Goal: Task Accomplishment & Management: Manage account settings

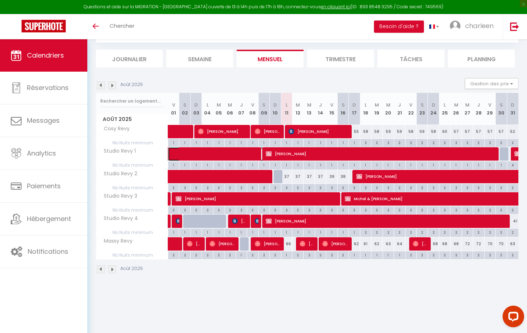
click at [189, 152] on span at bounding box center [242, 154] width 132 height 14
select select "OK"
select select "KO"
select select "0"
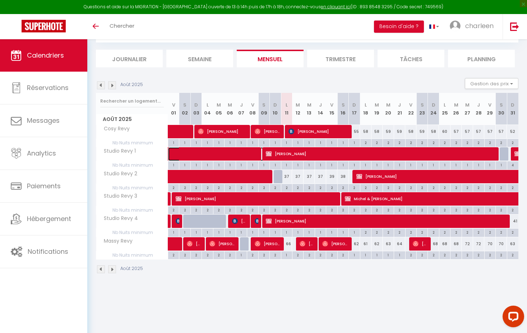
select select "1"
select select
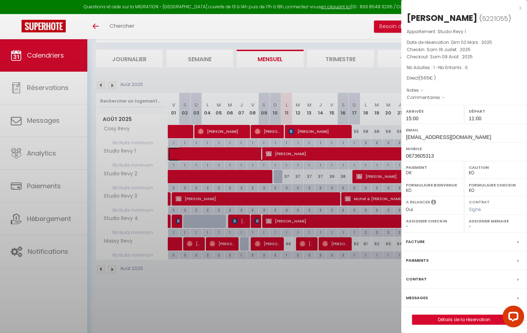
select select "37695"
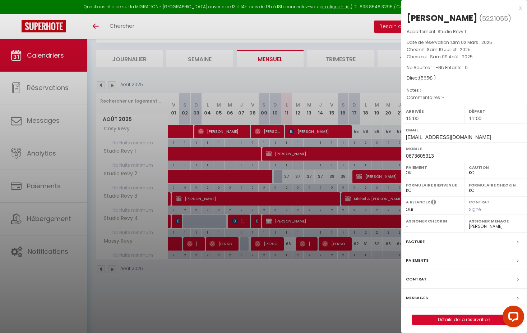
click at [417, 240] on label "Facture" at bounding box center [415, 242] width 19 height 8
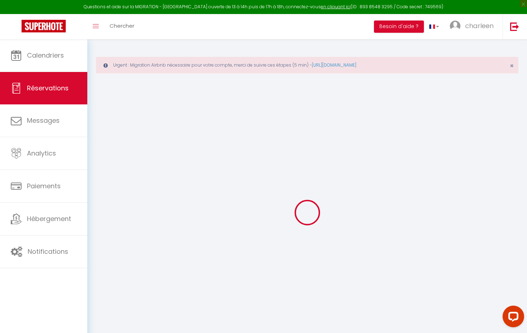
select select "taxes"
select select
checkbox input "false"
select select
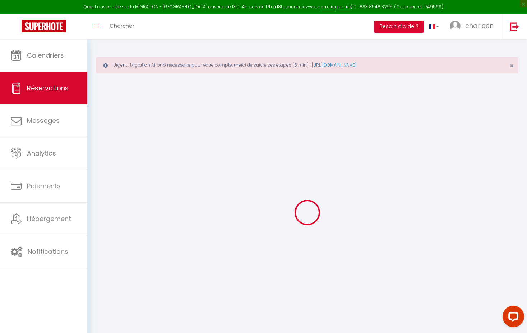
select select
checkbox input "false"
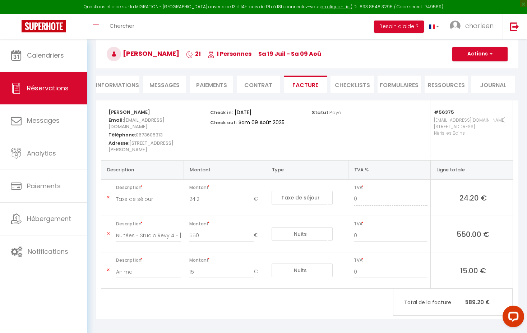
scroll to position [66, 0]
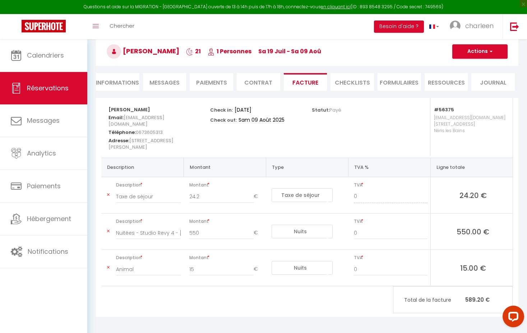
click at [477, 59] on h3 "Elise Vasseur 21 1 Personnes sa 19 Juil - sa 09 Aoû" at bounding box center [307, 51] width 423 height 29
click at [475, 56] on button "Actions" at bounding box center [480, 51] width 55 height 14
click at [465, 77] on link "Aperçu et éditer" at bounding box center [475, 76] width 60 height 9
click at [459, 54] on button "Actions" at bounding box center [480, 51] width 55 height 14
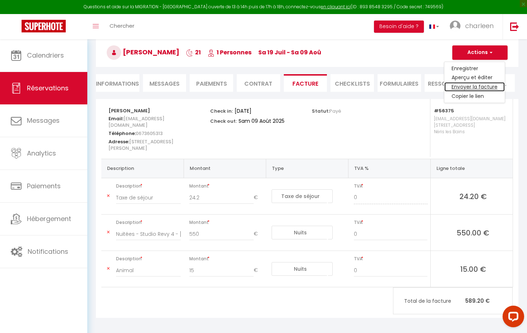
click at [461, 84] on link "Envoyer la facture" at bounding box center [475, 86] width 60 height 9
type input "charleen.oligo@revyhome.fr"
select select "fr"
type input "Votre facture 5221055 - Studio Revy 1"
type textarea "Bonjour, Voici le lien pour télécharger votre facture : https://superhote.com/a…"
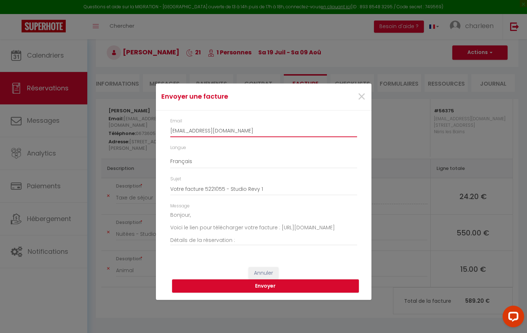
drag, startPoint x: 247, startPoint y: 132, endPoint x: 158, endPoint y: 128, distance: 88.9
click at [158, 128] on div "Email charleen.oligo@revyhome.fr Langue Anglais Français Espagnol Portugais Suj…" at bounding box center [264, 185] width 216 height 150
paste input "vasseur.ee@gmail.com"
type input "vasseur.ee@gmail.com"
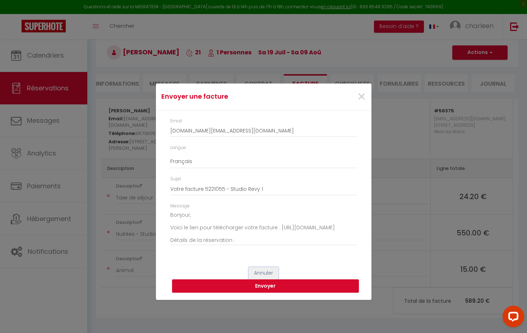
click at [268, 272] on button "Annuler" at bounding box center [264, 273] width 30 height 12
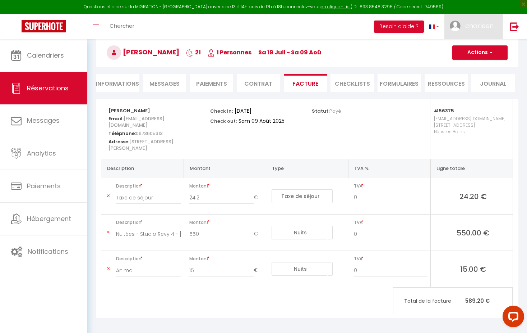
drag, startPoint x: 473, startPoint y: 35, endPoint x: 475, endPoint y: 46, distance: 11.6
click at [473, 35] on link "charleen" at bounding box center [474, 26] width 58 height 25
click at [432, 65] on h3 "Elise Vasseur 21 1 Personnes sa 19 Juil - sa 09 Aoû" at bounding box center [307, 52] width 423 height 29
click at [470, 55] on button "Actions" at bounding box center [480, 52] width 55 height 14
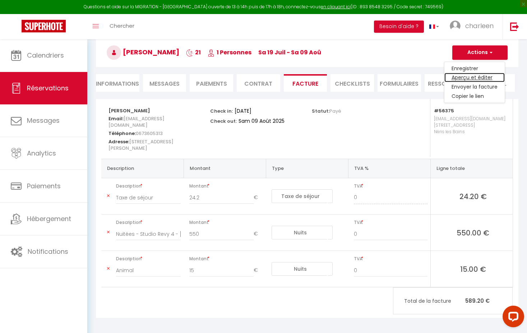
click at [474, 78] on link "Aperçu et éditer" at bounding box center [475, 77] width 60 height 9
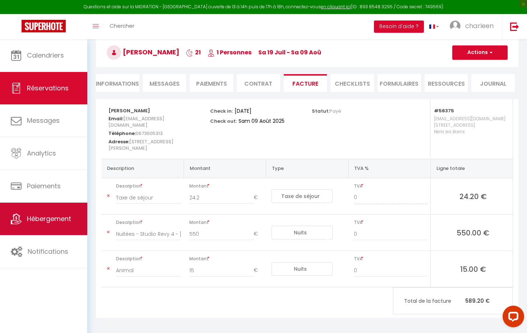
scroll to position [66, 0]
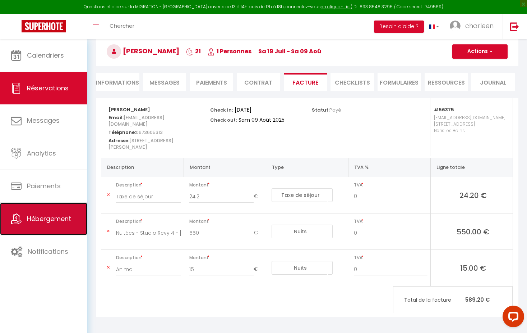
click at [56, 226] on link "Hébergement" at bounding box center [43, 218] width 87 height 32
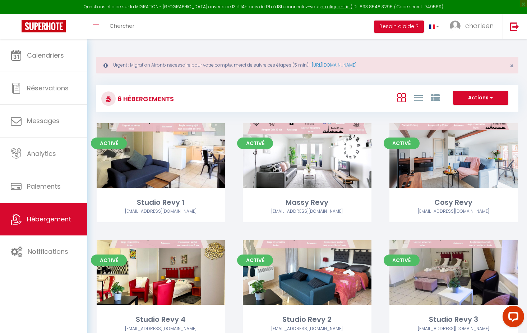
scroll to position [39, 0]
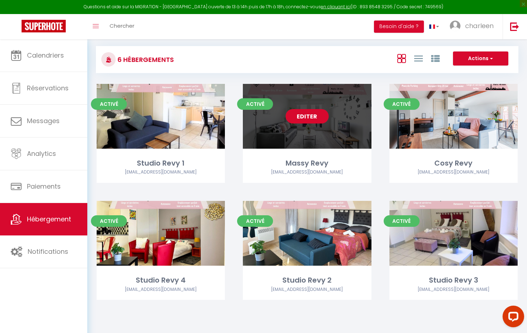
click at [315, 116] on link "Editer" at bounding box center [307, 116] width 43 height 14
click at [311, 117] on link "Editer" at bounding box center [307, 116] width 43 height 14
select select "3"
select select "2"
select select "1"
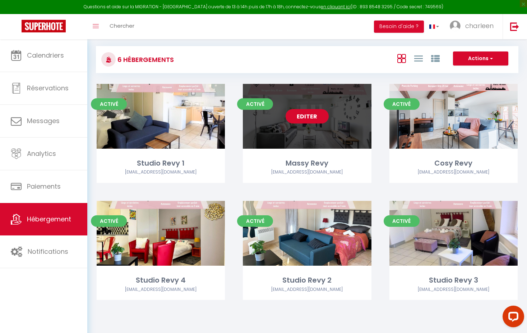
select select "1"
select select
select select "28"
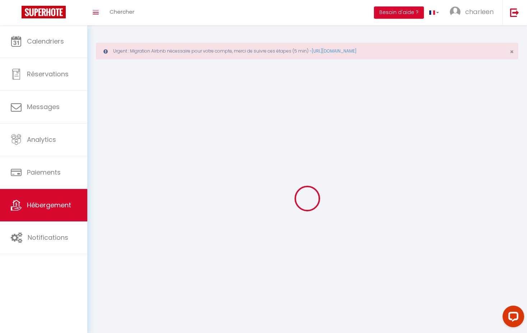
select select
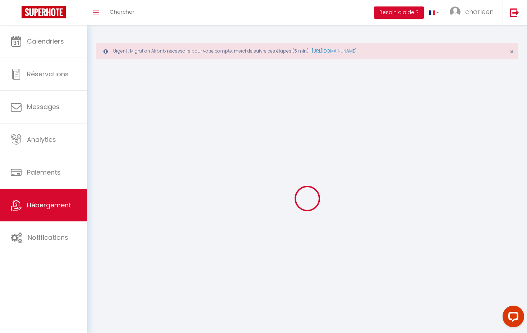
select select
checkbox input "false"
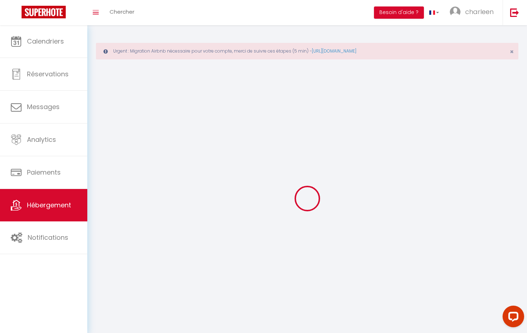
select select
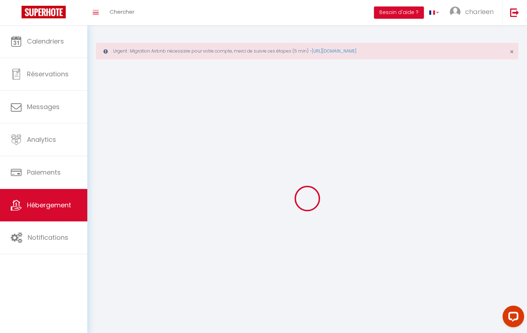
select select
checkbox input "false"
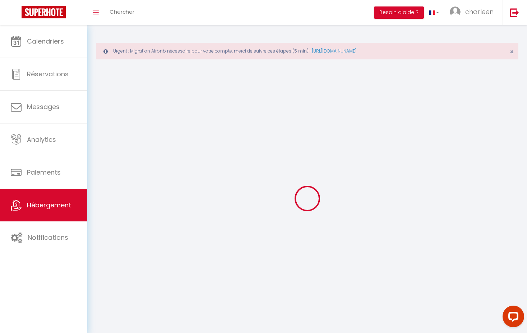
checkbox input "false"
select select
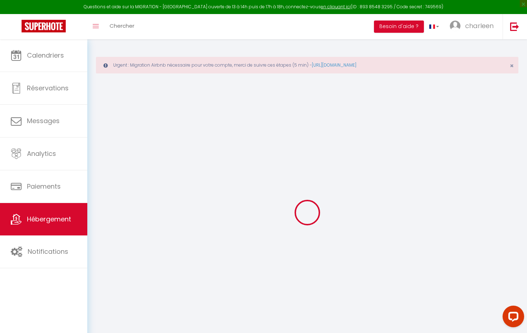
select select
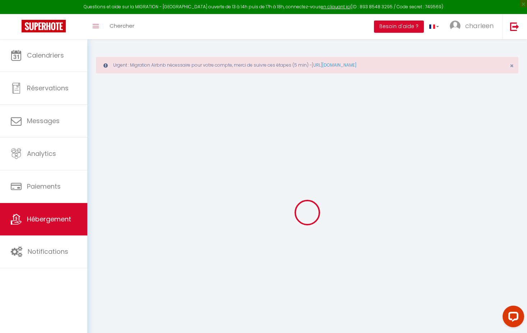
select select
checkbox input "false"
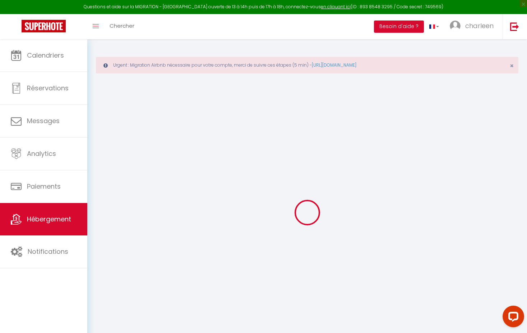
select select
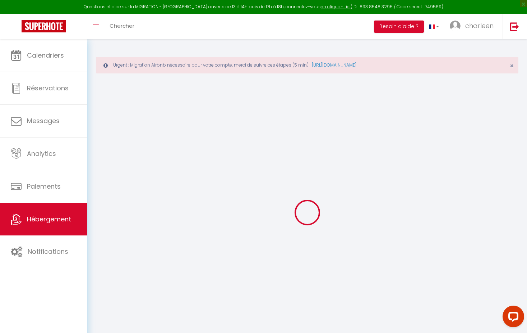
select select
checkbox input "false"
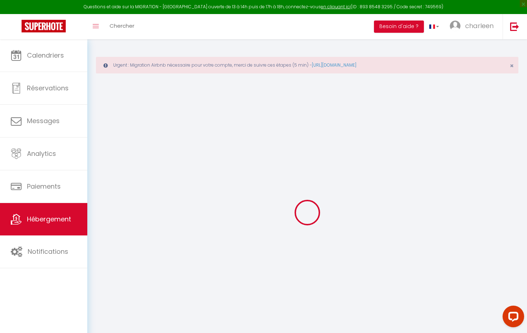
checkbox input "false"
select select
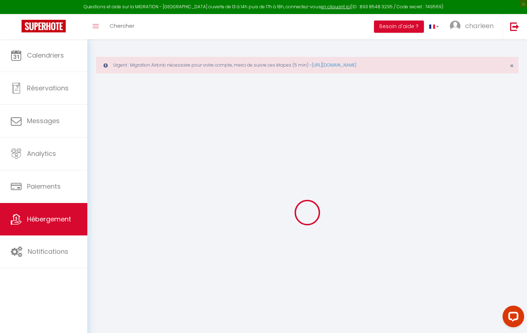
select select
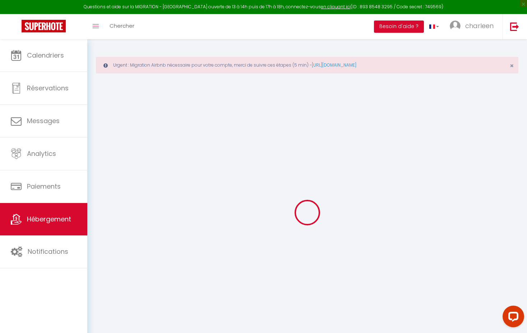
checkbox input "false"
select select
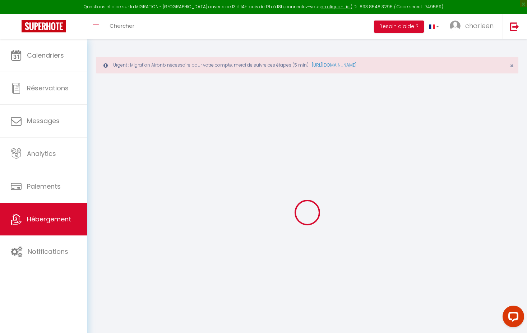
select select
type input "Massy Revy"
type input "Moise"
type input "Kabongo"
type input "9 rue Galvani"
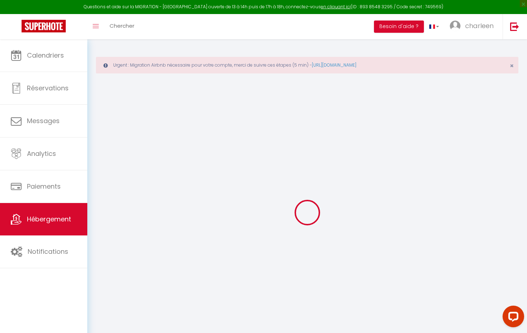
type input "91300"
type input "Massy"
type input "6"
type input "41"
type input "5.85"
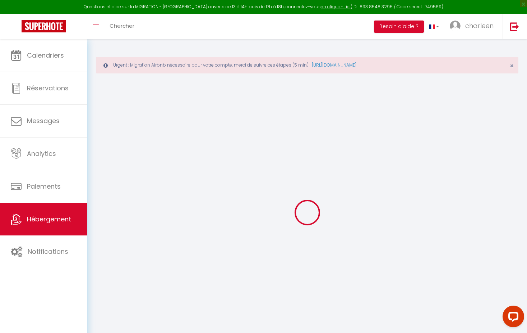
type input "11.7"
type input "400"
select select
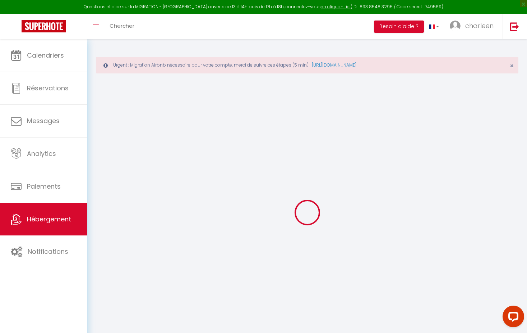
select select
type input "9 rue Galvani"
type input "91300"
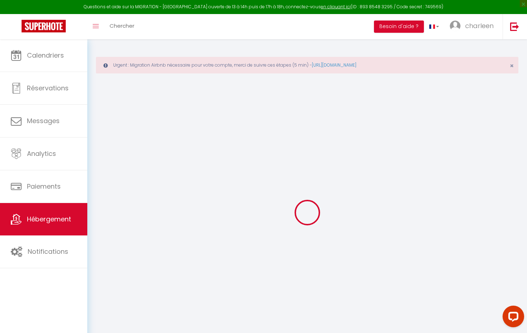
type input "Massy"
type input "contact@revyhome.fr"
select select
checkbox input "false"
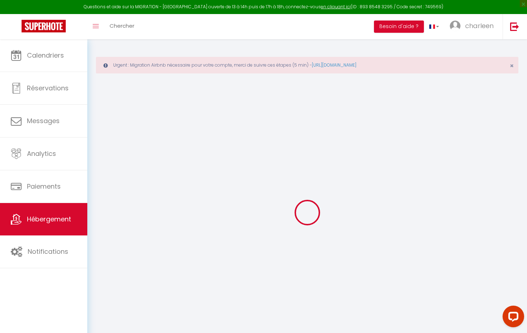
checkbox input "false"
radio input "true"
type input "0"
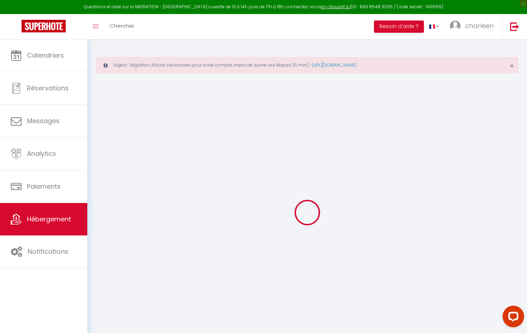
select select
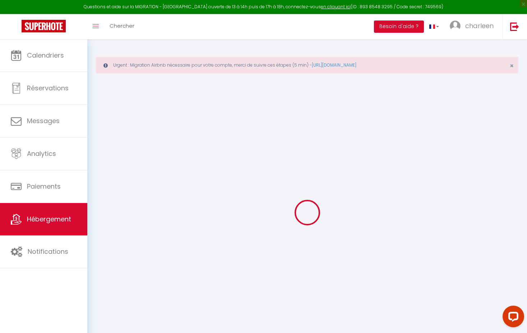
select select
checkbox input "false"
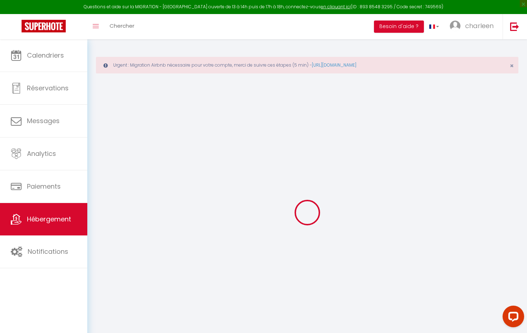
checkbox input "false"
select select
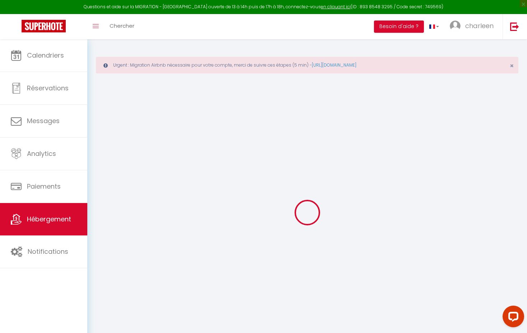
select select
checkbox input "false"
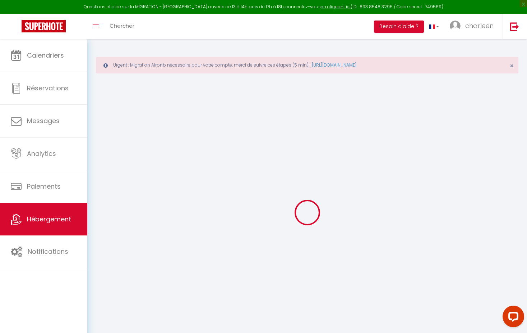
checkbox input "false"
select select
checkbox input "false"
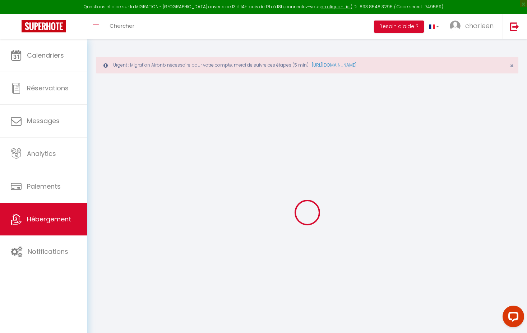
checkbox input "false"
select select "+ 18 %"
select select "+ 21 %"
select select "+ 10 %"
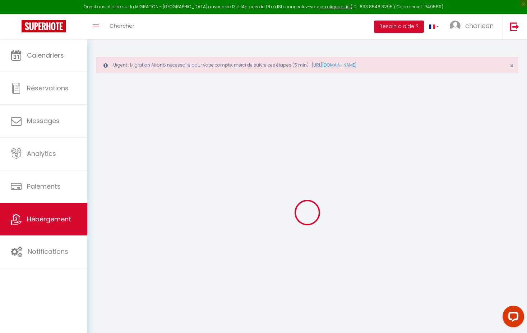
select select
checkbox input "false"
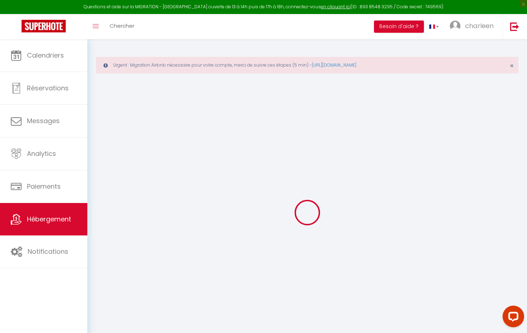
checkbox input "false"
select select
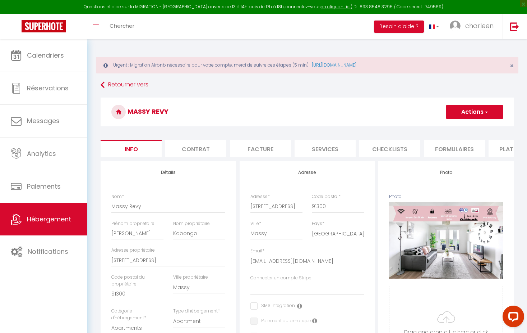
select select
checkbox input "false"
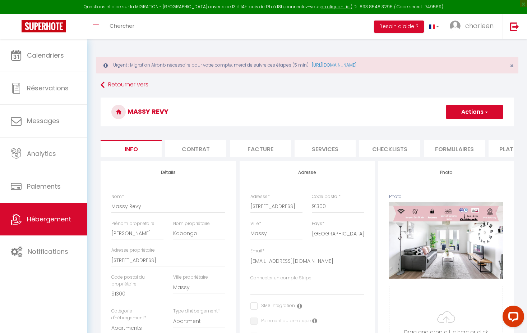
select select
select select "10099-1422974456602618318"
click at [464, 145] on li "Plateformes" at bounding box center [456, 148] width 61 height 18
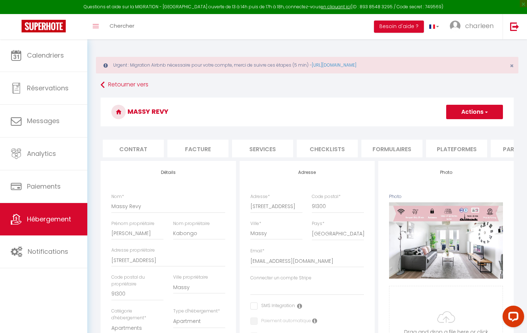
select select
select select "365"
select select "EUR"
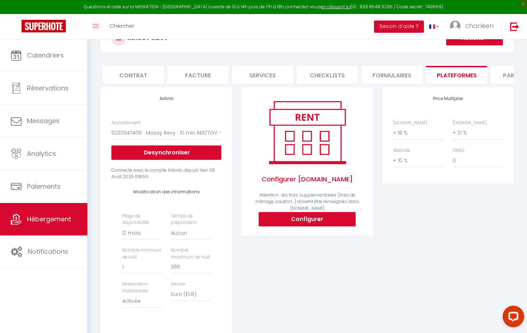
scroll to position [75, 0]
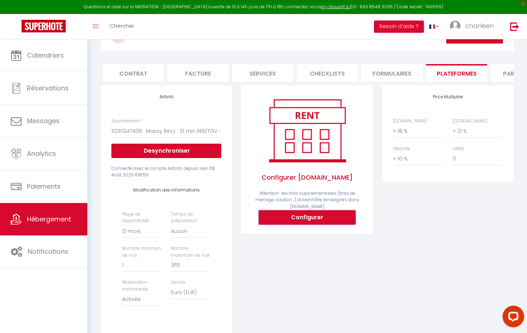
click at [319, 218] on button "Configurer" at bounding box center [307, 217] width 97 height 14
select select
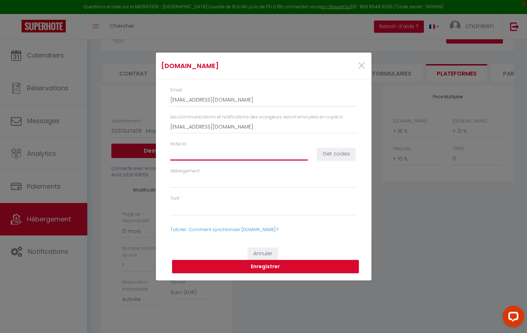
click at [225, 153] on input "Hotel id" at bounding box center [239, 153] width 138 height 13
paste input "14743789"
type input "14743789"
select select
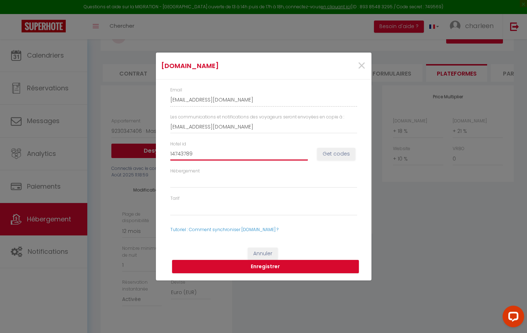
type input "14743789"
click at [330, 155] on button "Get codes" at bounding box center [336, 154] width 38 height 12
select select
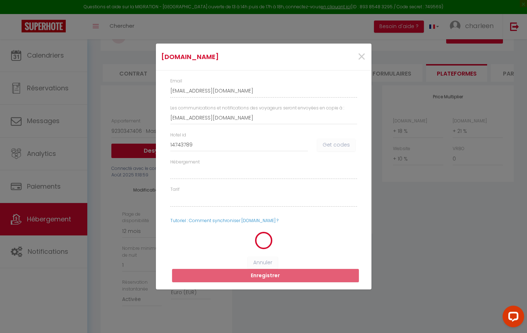
select select
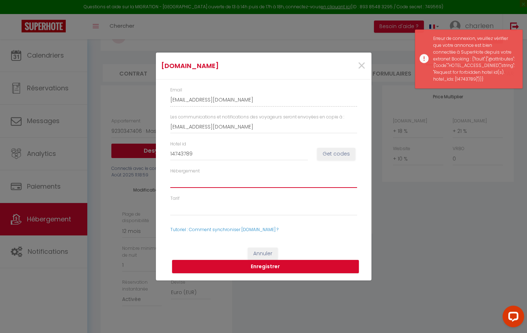
click at [259, 181] on select "Hébergement" at bounding box center [263, 181] width 187 height 14
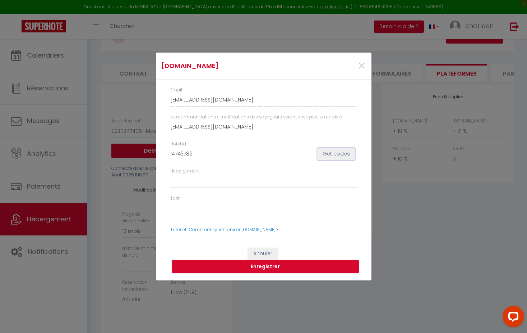
click at [342, 156] on button "Get codes" at bounding box center [336, 154] width 38 height 12
select select
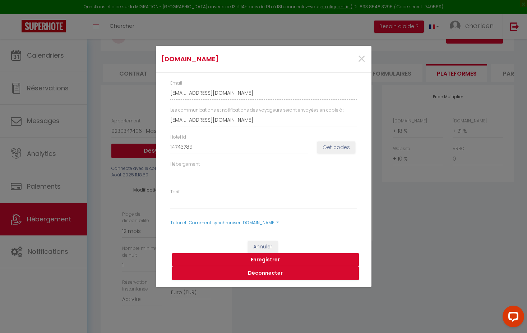
click at [268, 261] on button "Enregistrer" at bounding box center [265, 260] width 187 height 14
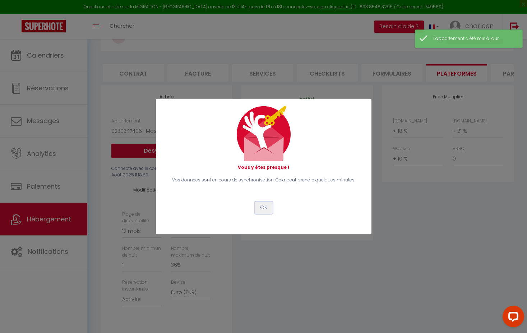
click at [267, 207] on button "OK" at bounding box center [264, 207] width 18 height 12
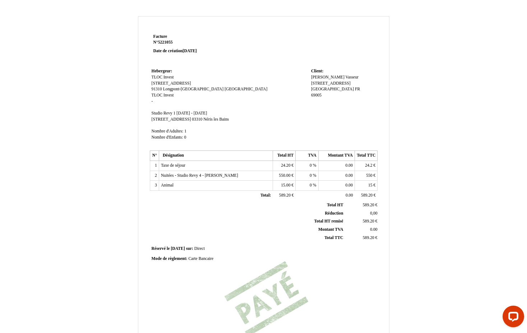
click at [203, 260] on span "Carte Bancaire" at bounding box center [200, 258] width 25 height 5
type input "Chéques"
click at [452, 105] on div "Facture Facture N° 5221055 5221055 Date de création [DATE] Hebergeur: Hebergeur…" at bounding box center [264, 224] width 421 height 417
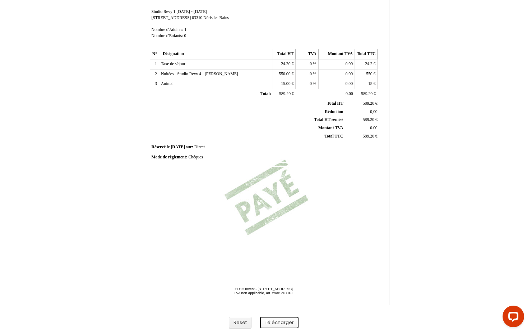
click at [289, 316] on button "Télécharger" at bounding box center [279, 322] width 38 height 12
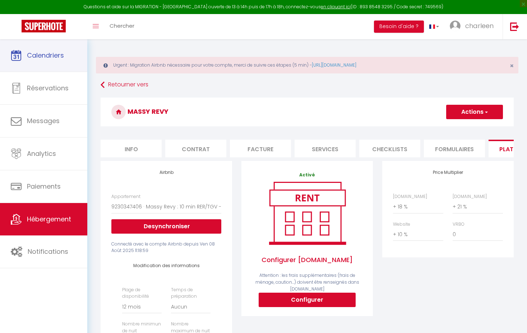
select select "10099-1422974456602618318"
select select "365"
select select "EUR"
select select "+ 18 %"
select select "+ 21 %"
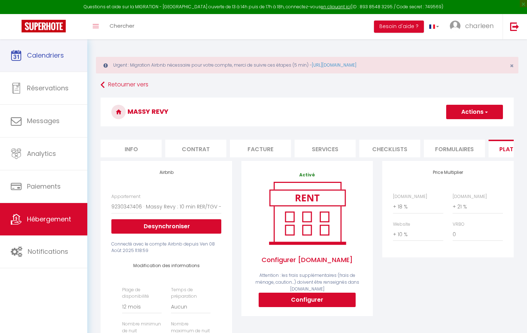
select select "+ 10 %"
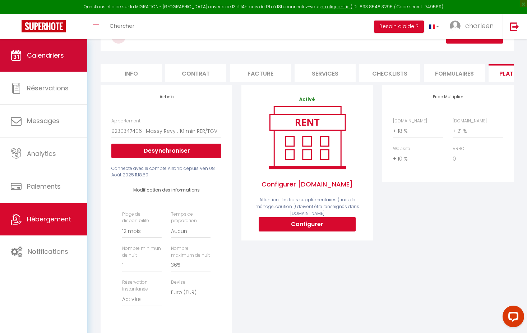
scroll to position [0, 63]
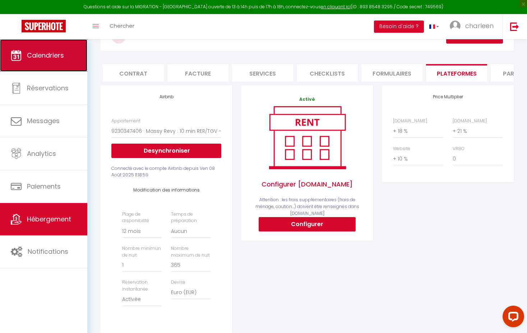
click at [38, 58] on span "Calendriers" at bounding box center [45, 55] width 37 height 9
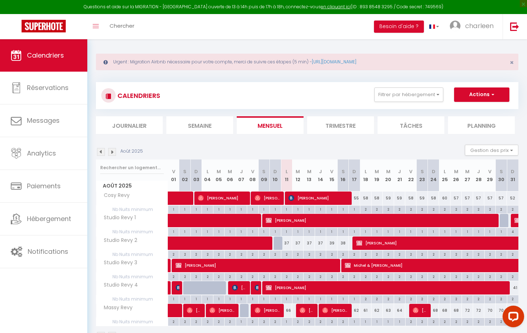
scroll to position [39, 0]
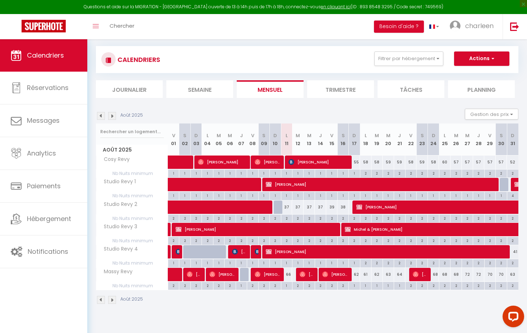
click at [115, 118] on img at bounding box center [112, 116] width 8 height 8
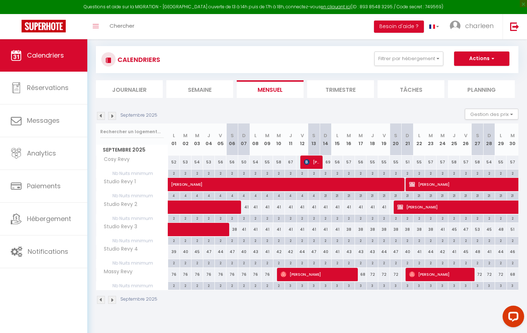
click at [102, 117] on img at bounding box center [101, 116] width 8 height 8
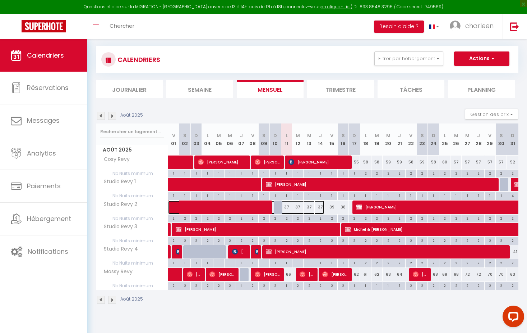
click at [286, 207] on span at bounding box center [250, 207] width 149 height 14
select select "OK"
select select "KO"
select select "0"
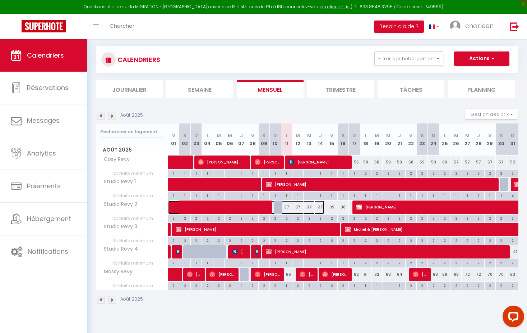
select select "1"
select select
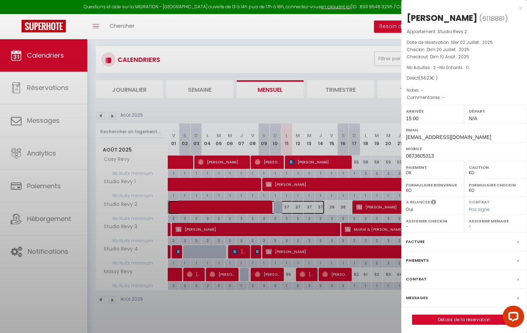
select select "37695"
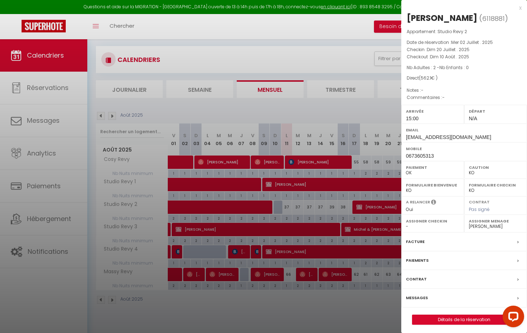
drag, startPoint x: 328, startPoint y: 206, endPoint x: 324, endPoint y: 208, distance: 4.8
click at [328, 206] on div at bounding box center [263, 166] width 527 height 333
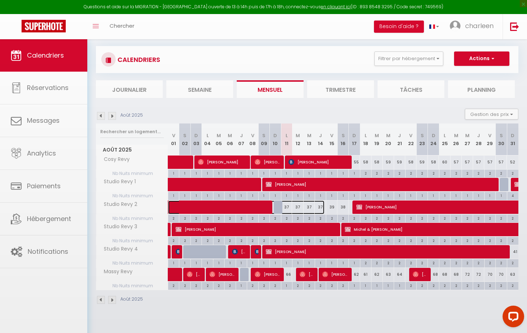
click at [321, 208] on span at bounding box center [250, 207] width 149 height 14
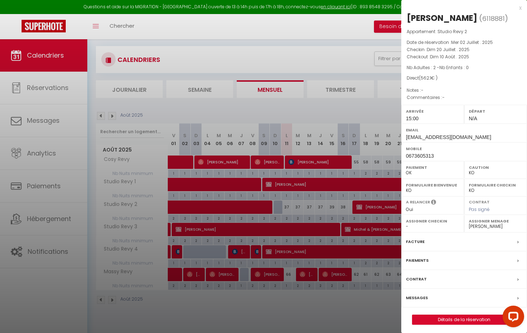
click at [333, 208] on div at bounding box center [263, 166] width 527 height 333
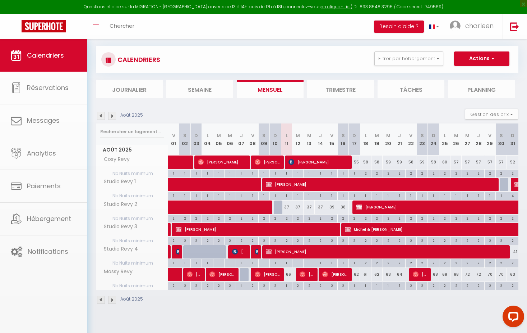
click at [341, 207] on body "Questions et aide sur la MIGRATION - Salle Zoom ouverte de 13 à 14h puis de 17h…" at bounding box center [263, 166] width 527 height 333
click at [342, 207] on div "38" at bounding box center [343, 206] width 11 height 13
type input "38"
type input "Sam 16 Août 2025"
type input "Dim 17 Août 2025"
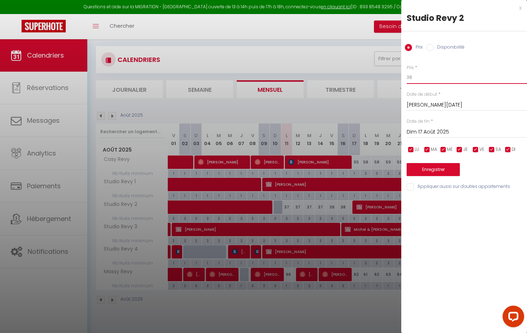
drag, startPoint x: 393, startPoint y: 76, endPoint x: 386, endPoint y: 76, distance: 7.2
click at [386, 76] on body "Questions et aide sur la MIGRATION - Salle Zoom ouverte de 13 à 14h puis de 17h…" at bounding box center [263, 166] width 527 height 333
type input "35"
click at [426, 103] on input "Sam 16 Août 2025" at bounding box center [467, 104] width 120 height 9
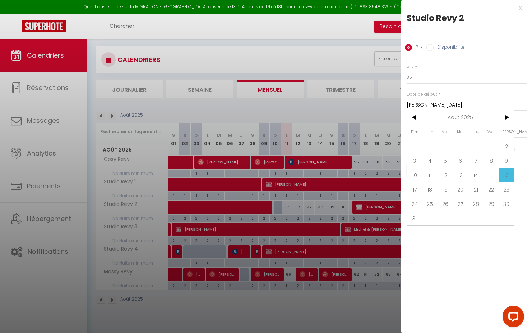
click at [417, 177] on span "10" at bounding box center [414, 175] width 15 height 14
type input "Dim 10 Août 2025"
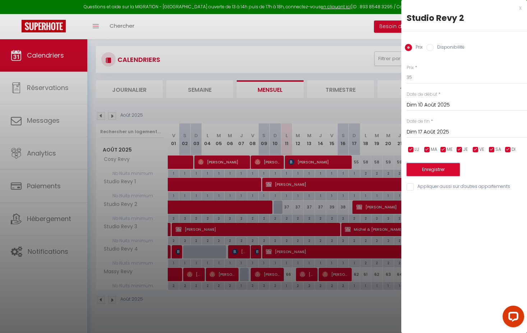
click at [437, 168] on button "Enregistrer" at bounding box center [433, 169] width 53 height 13
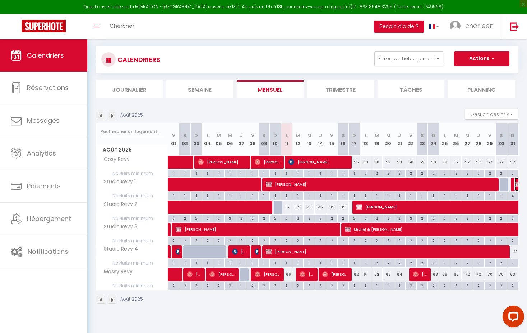
click at [515, 186] on img at bounding box center [518, 184] width 6 height 6
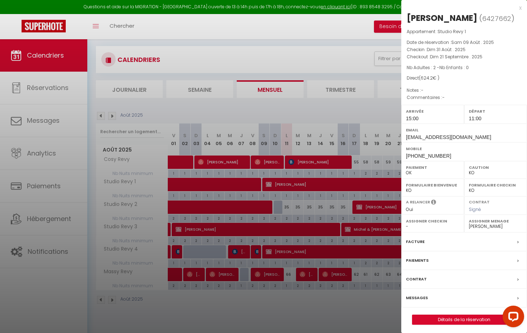
click at [418, 282] on label "Contrat" at bounding box center [416, 279] width 21 height 8
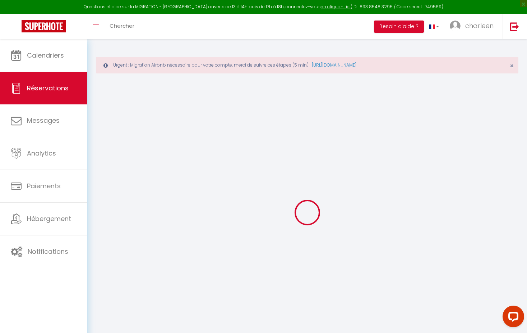
select select
checkbox input "false"
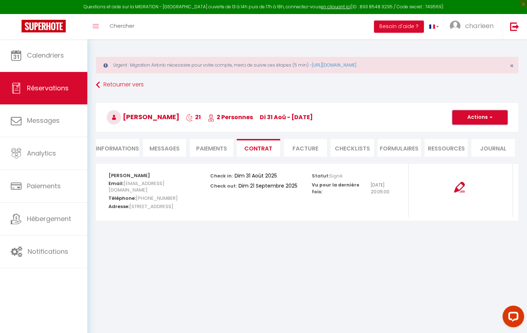
click at [482, 120] on button "Actions" at bounding box center [480, 117] width 55 height 14
click at [469, 144] on link "Envoyer le contrat" at bounding box center [475, 142] width 60 height 9
type input "charleen.oligo@revyhome.fr"
select select "fr"
type input "Votre contrat 6427662 - Studio Revy 1"
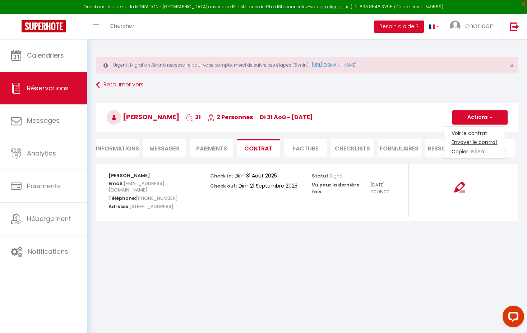
type textarea "Bonjour, Nous vous invitons à cliquer sur le lien suivant pour signer votre con…"
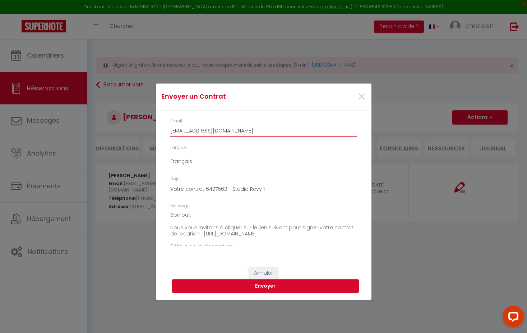
drag, startPoint x: 242, startPoint y: 131, endPoint x: 146, endPoint y: 128, distance: 96.7
click at [146, 128] on div "Envoyer un Contrat × Email charleen.oligo@revyhome.fr Langue Anglais Français E…" at bounding box center [263, 166] width 527 height 333
paste input "gueret.bernard@wanadoo"
type input "gueret.bernard@wanadoo.fr"
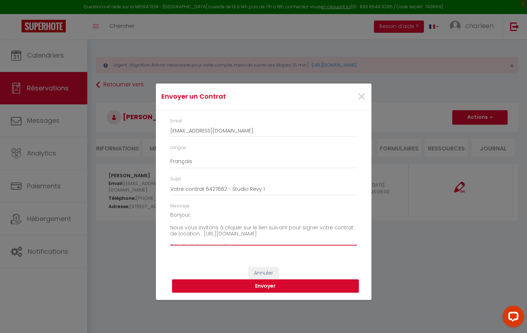
drag, startPoint x: 189, startPoint y: 215, endPoint x: 285, endPoint y: 220, distance: 95.7
click at [189, 215] on textarea "Bonjour, Nous vous invitons à cliquer sur le lien suivant pour signer votre con…" at bounding box center [263, 227] width 187 height 36
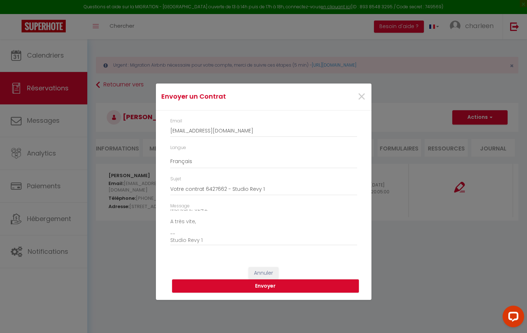
click at [170, 239] on div "Message Bonjour Sylvette, Nous vous invitons à cliquer sur le lien suivant pour…" at bounding box center [263, 227] width 196 height 50
click at [170, 240] on textarea "Bonjour Sylvette, Nous vous invitons à cliquer sur le lien suivant pour signer …" at bounding box center [263, 227] width 187 height 36
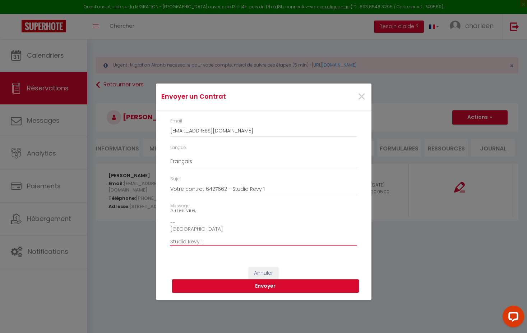
type textarea "Bonjour Sylvette, Nous vous invitons à cliquer sur le lien suivant pour signer …"
